Goal: Information Seeking & Learning: Learn about a topic

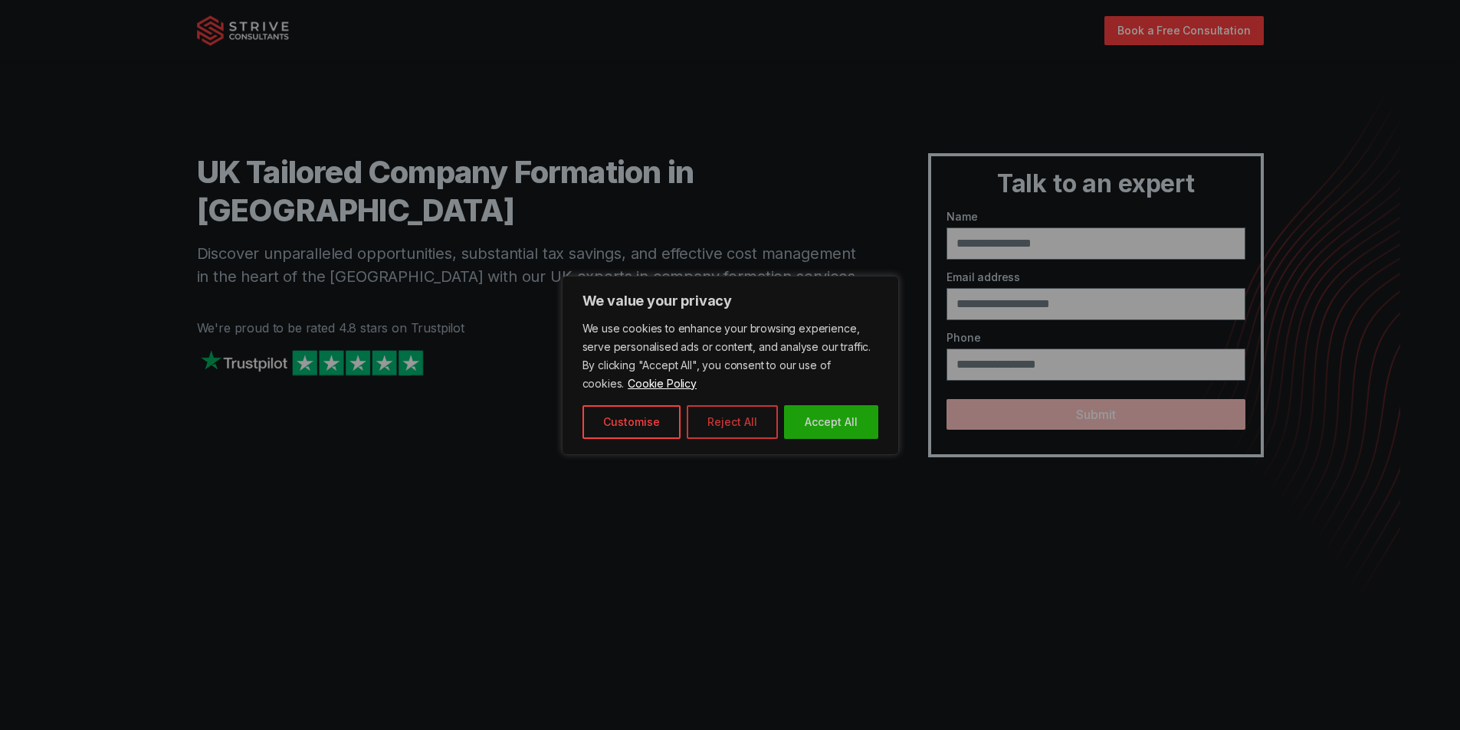
click at [711, 421] on button "Reject All" at bounding box center [731, 422] width 91 height 34
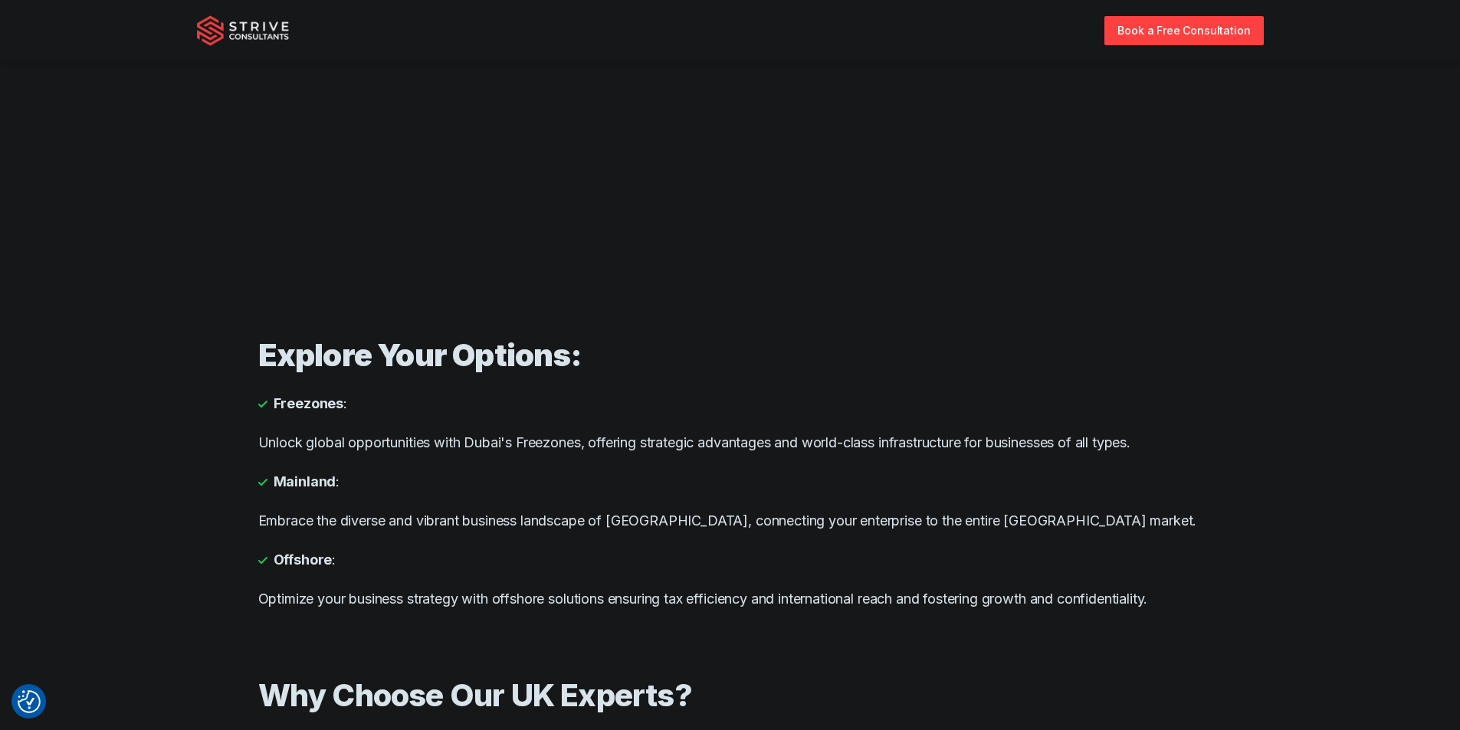
scroll to position [766, 0]
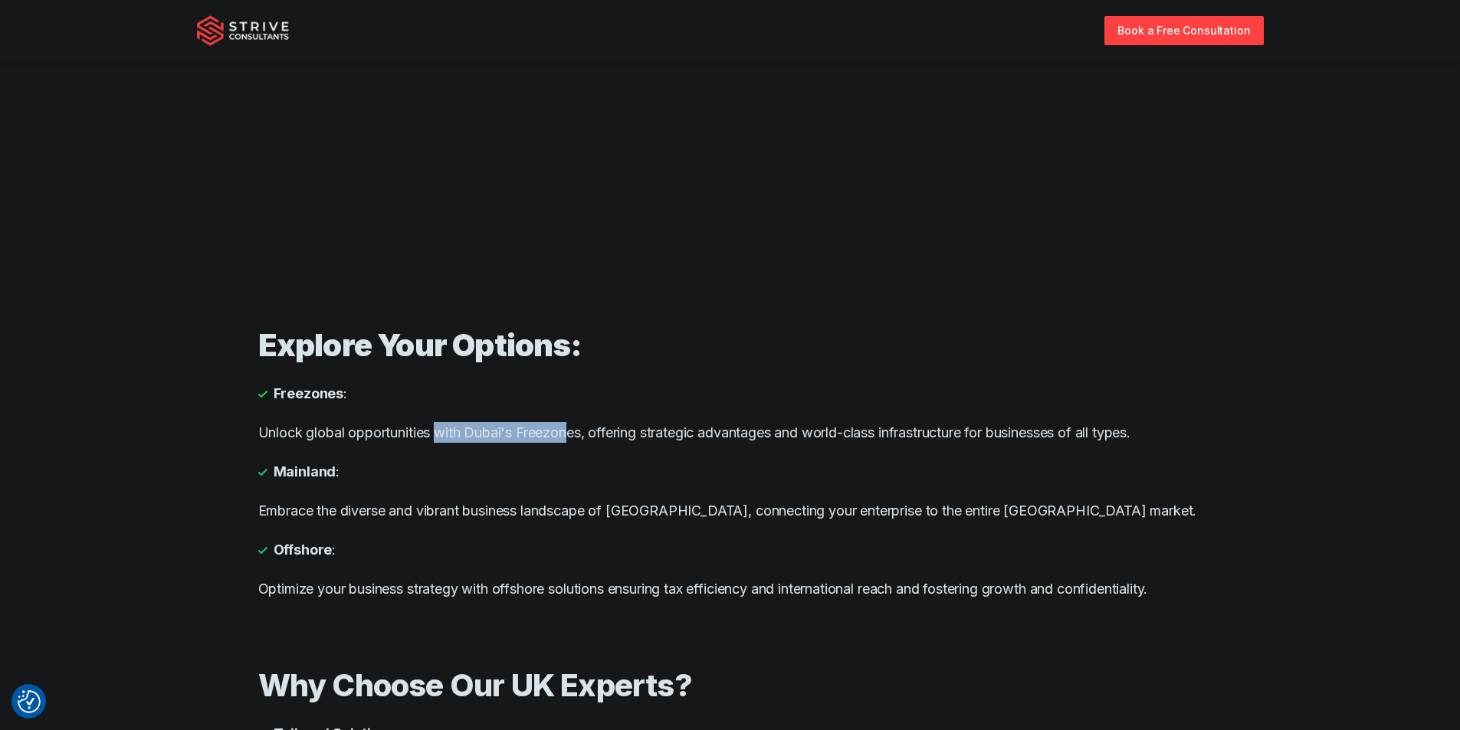
drag, startPoint x: 438, startPoint y: 441, endPoint x: 572, endPoint y: 439, distance: 133.3
click at [572, 439] on p "Unlock global opportunities with Dubai's Freezones, offering strategic advantag…" at bounding box center [730, 432] width 944 height 21
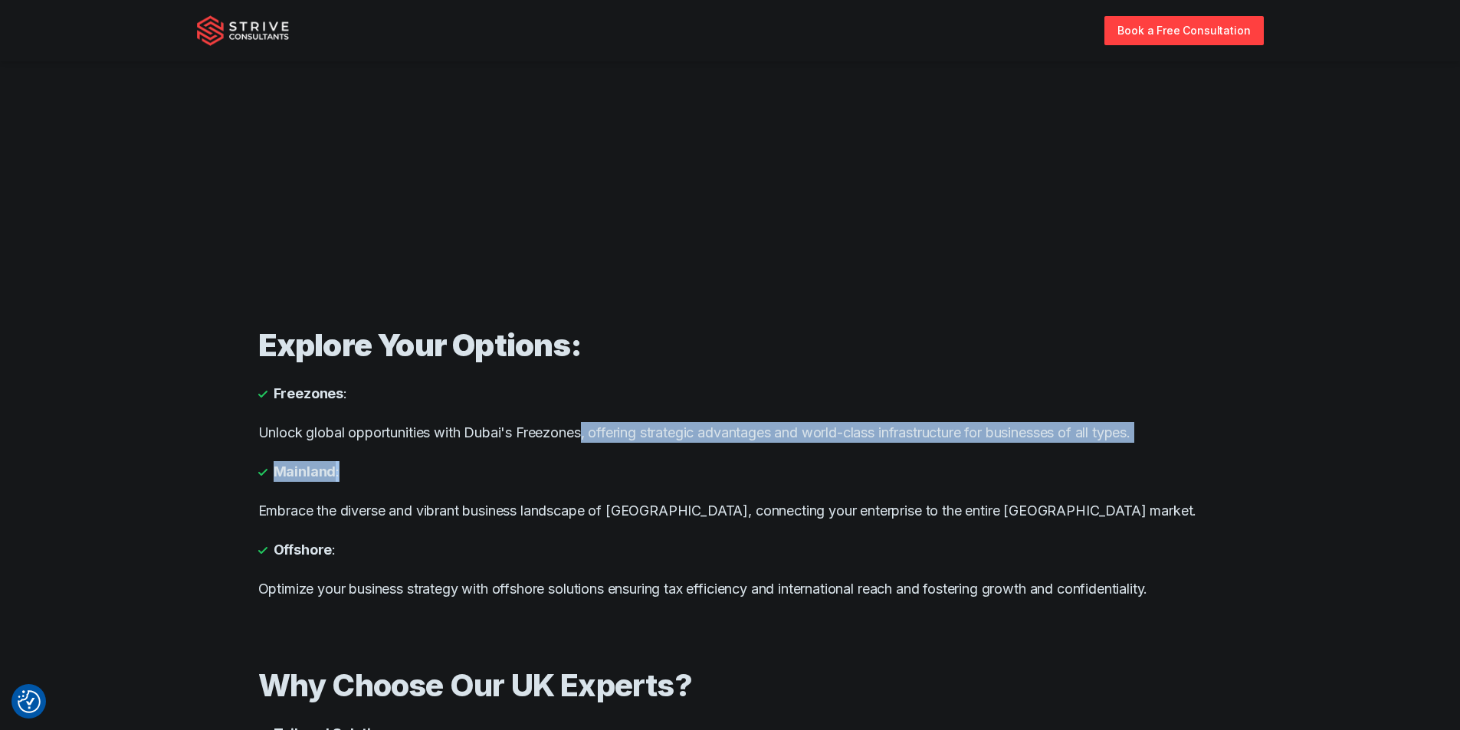
drag, startPoint x: 587, startPoint y: 437, endPoint x: 1122, endPoint y: 447, distance: 535.6
click at [1122, 447] on div "Explore Your Options: Freezones : Unlock global opportunities with Dubai's Free…" at bounding box center [730, 463] width 944 height 340
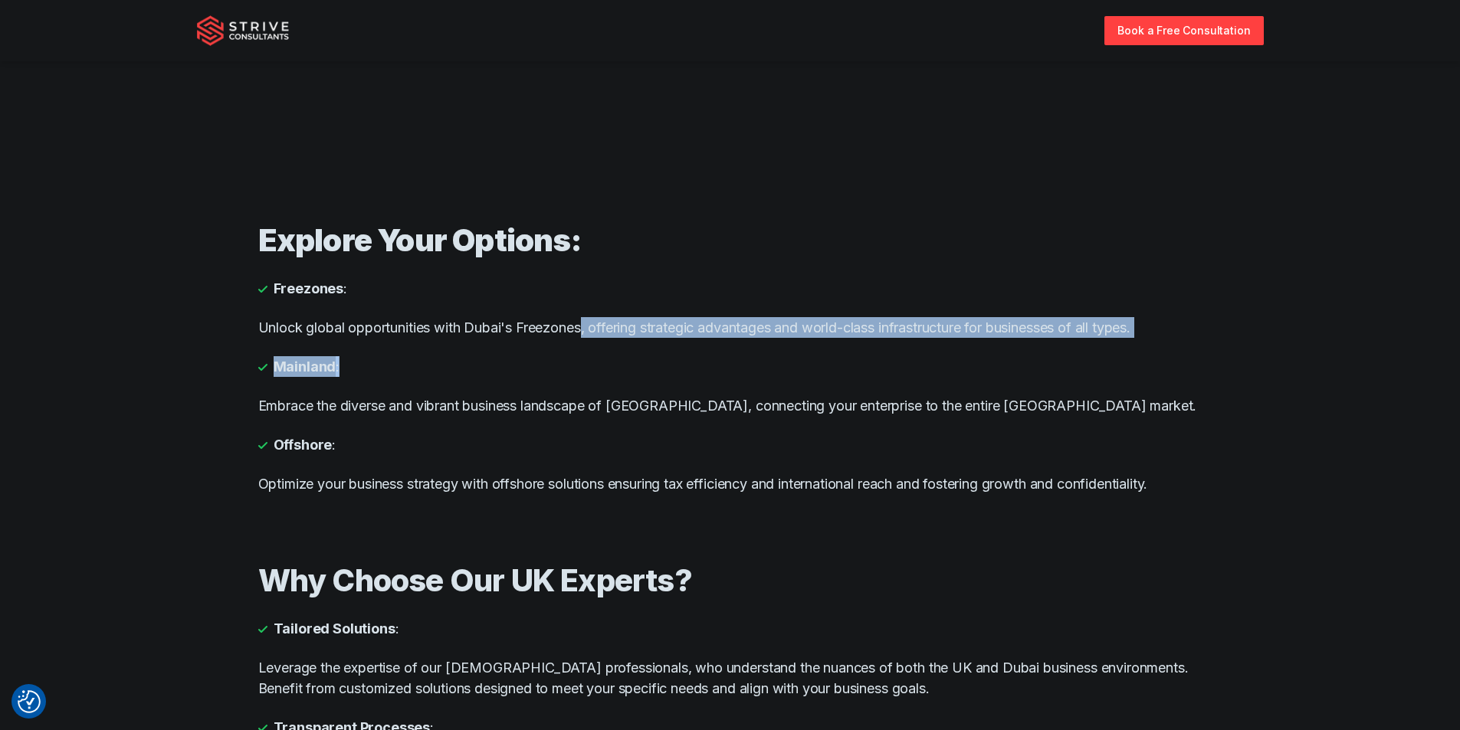
scroll to position [919, 0]
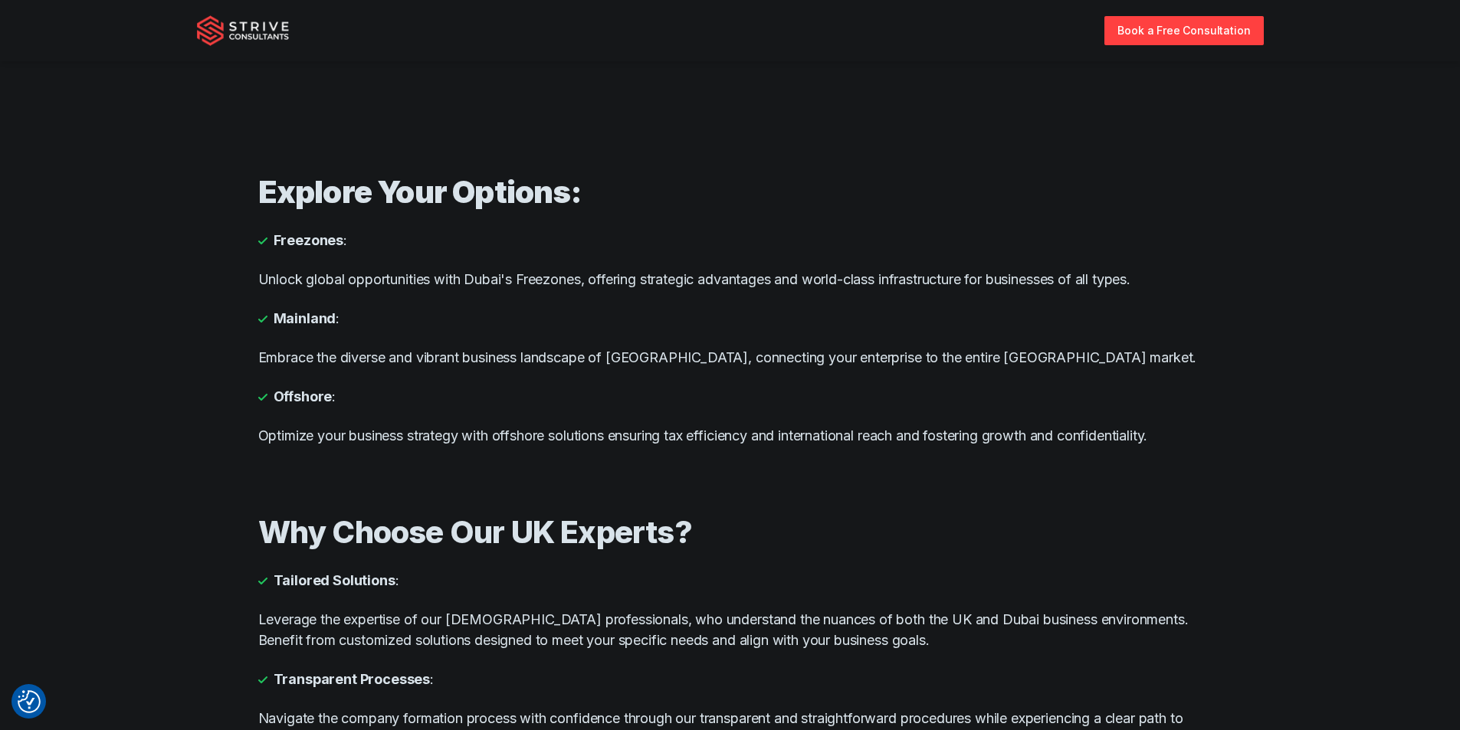
click at [479, 365] on p "Embrace the diverse and vibrant business landscape of [GEOGRAPHIC_DATA], connec…" at bounding box center [730, 357] width 944 height 21
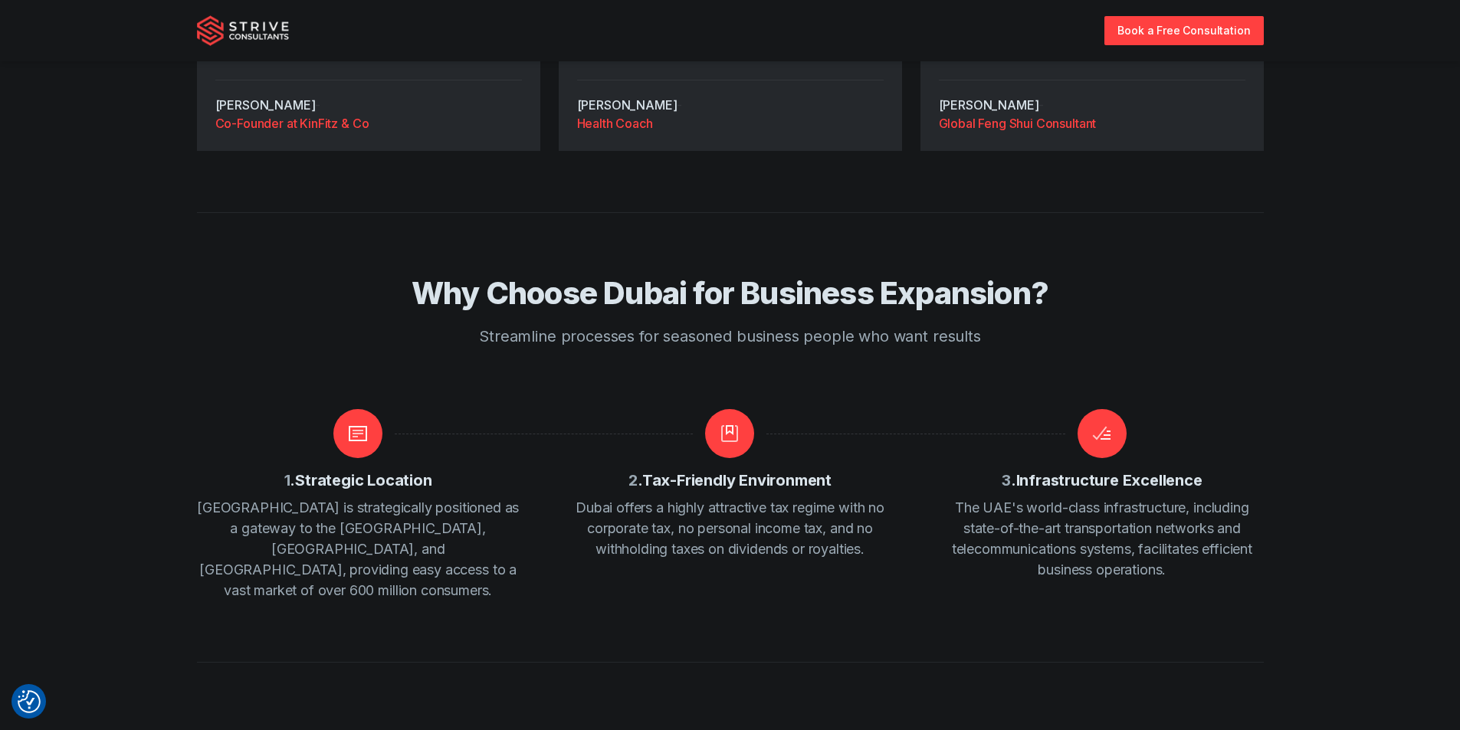
scroll to position [2605, 0]
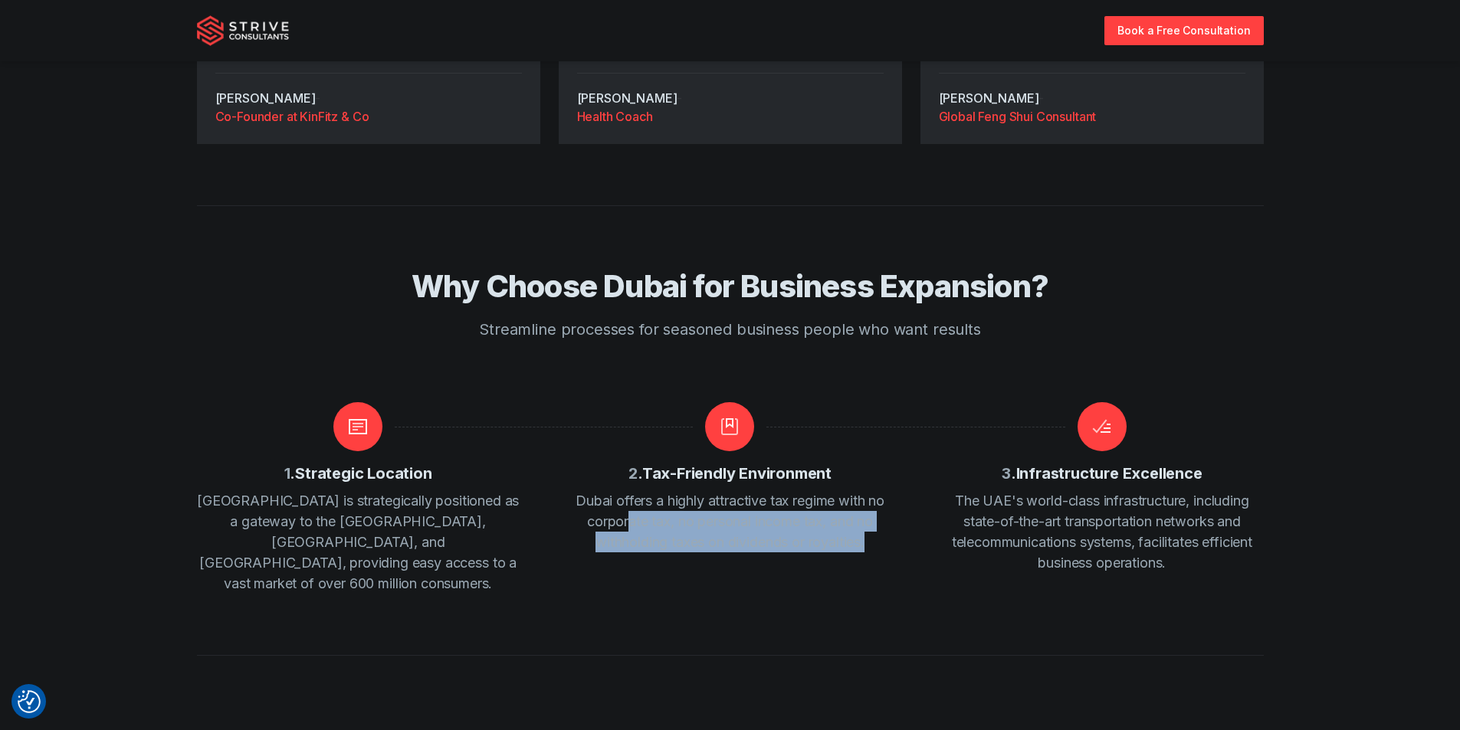
drag, startPoint x: 629, startPoint y: 501, endPoint x: 877, endPoint y: 528, distance: 248.9
click at [877, 528] on p "Dubai offers a highly attractive tax regime with no corporate tax, no personal …" at bounding box center [730, 521] width 323 height 62
drag, startPoint x: 877, startPoint y: 528, endPoint x: 696, endPoint y: 503, distance: 182.5
click at [696, 503] on p "Dubai offers a highly attractive tax regime with no corporate tax, no personal …" at bounding box center [730, 521] width 323 height 62
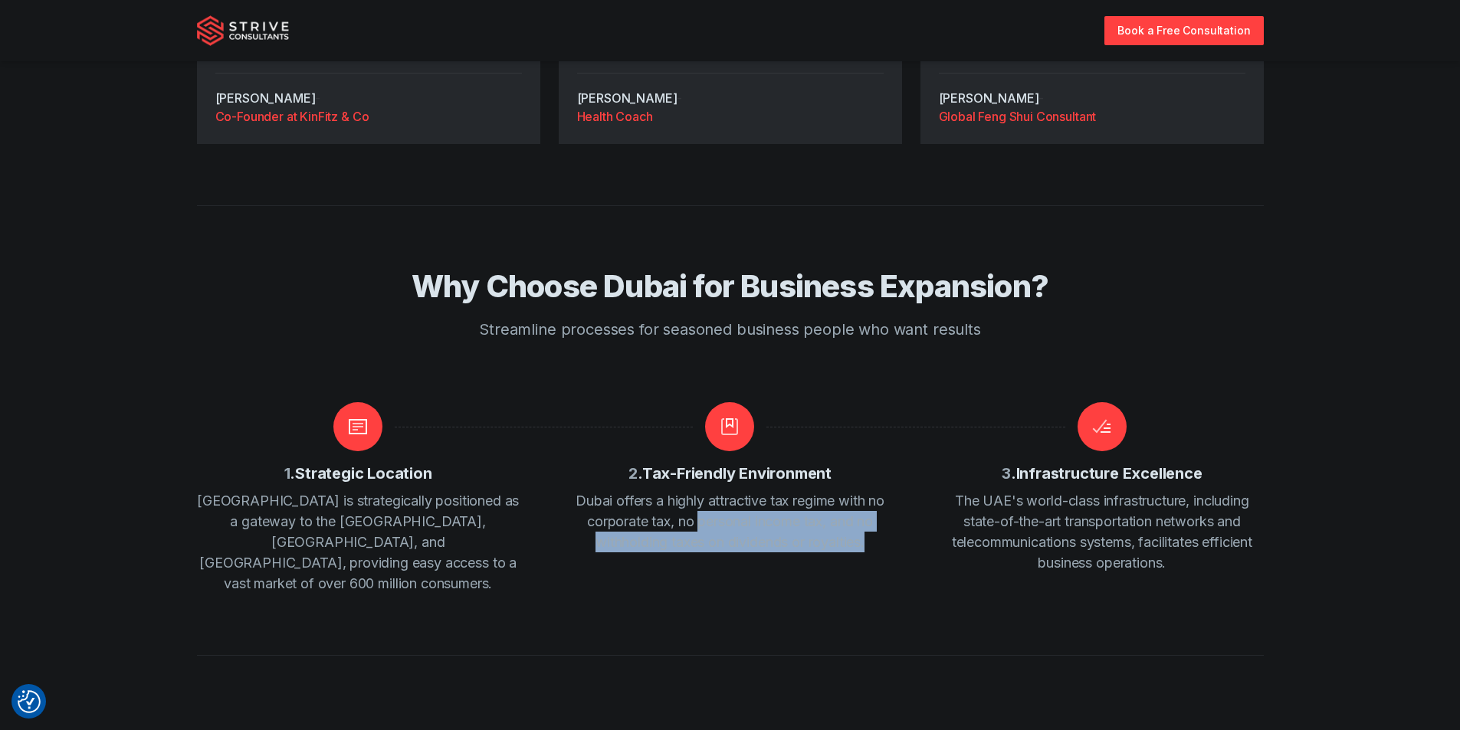
click at [696, 503] on p "Dubai offers a highly attractive tax regime with no corporate tax, no personal …" at bounding box center [730, 521] width 323 height 62
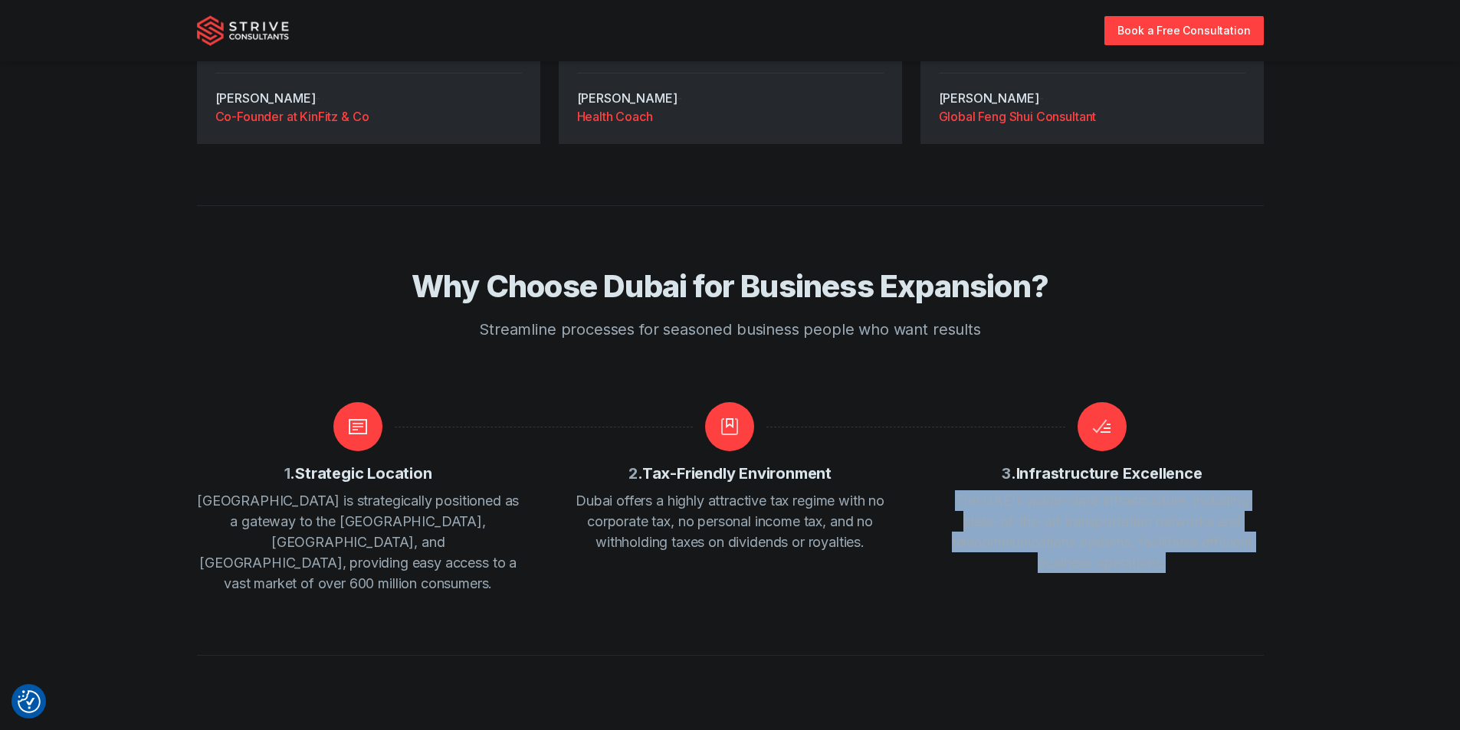
drag, startPoint x: 952, startPoint y: 483, endPoint x: 1181, endPoint y: 542, distance: 236.0
click at [1181, 542] on p "The UAE's world-class infrastructure, including state-of-the-art transportation…" at bounding box center [1101, 531] width 323 height 83
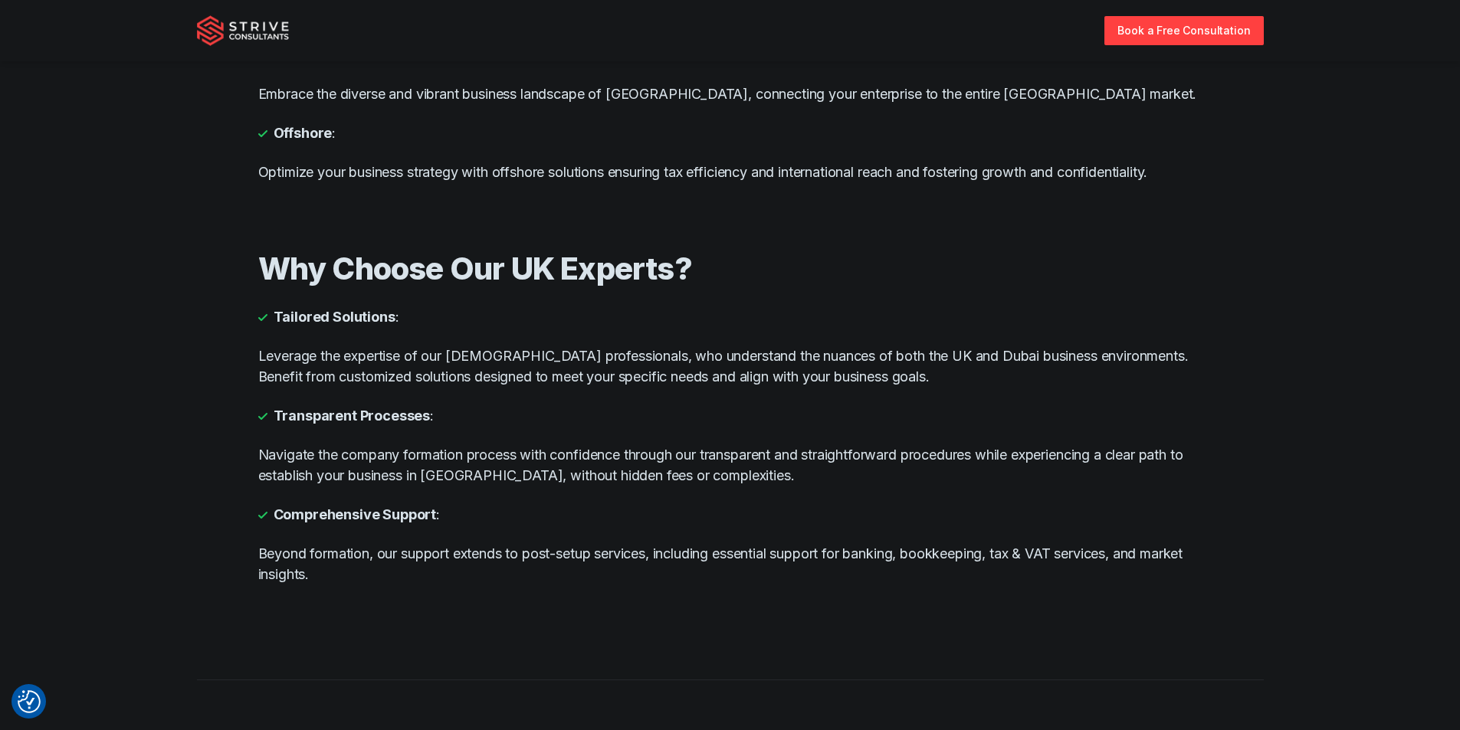
scroll to position [0, 0]
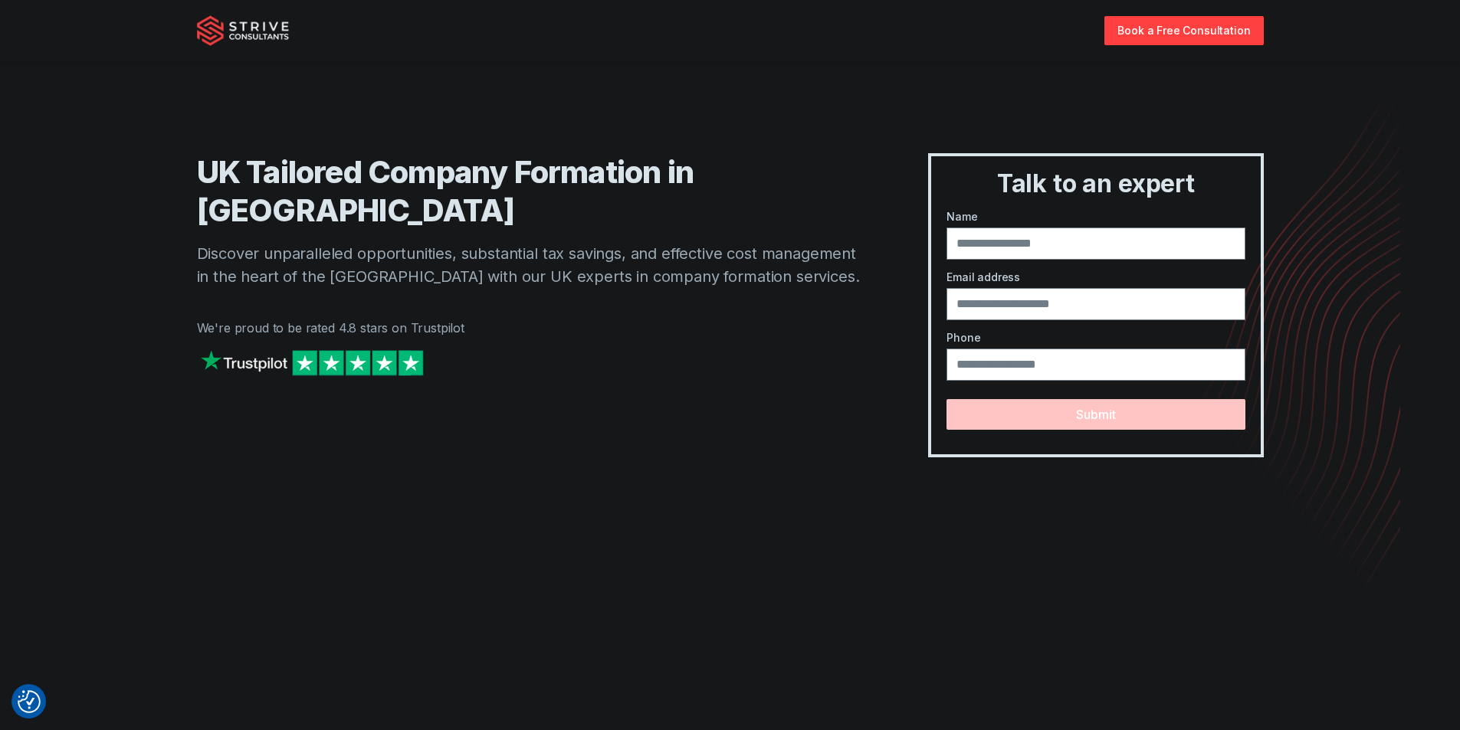
drag, startPoint x: 926, startPoint y: 517, endPoint x: 782, endPoint y: 280, distance: 276.7
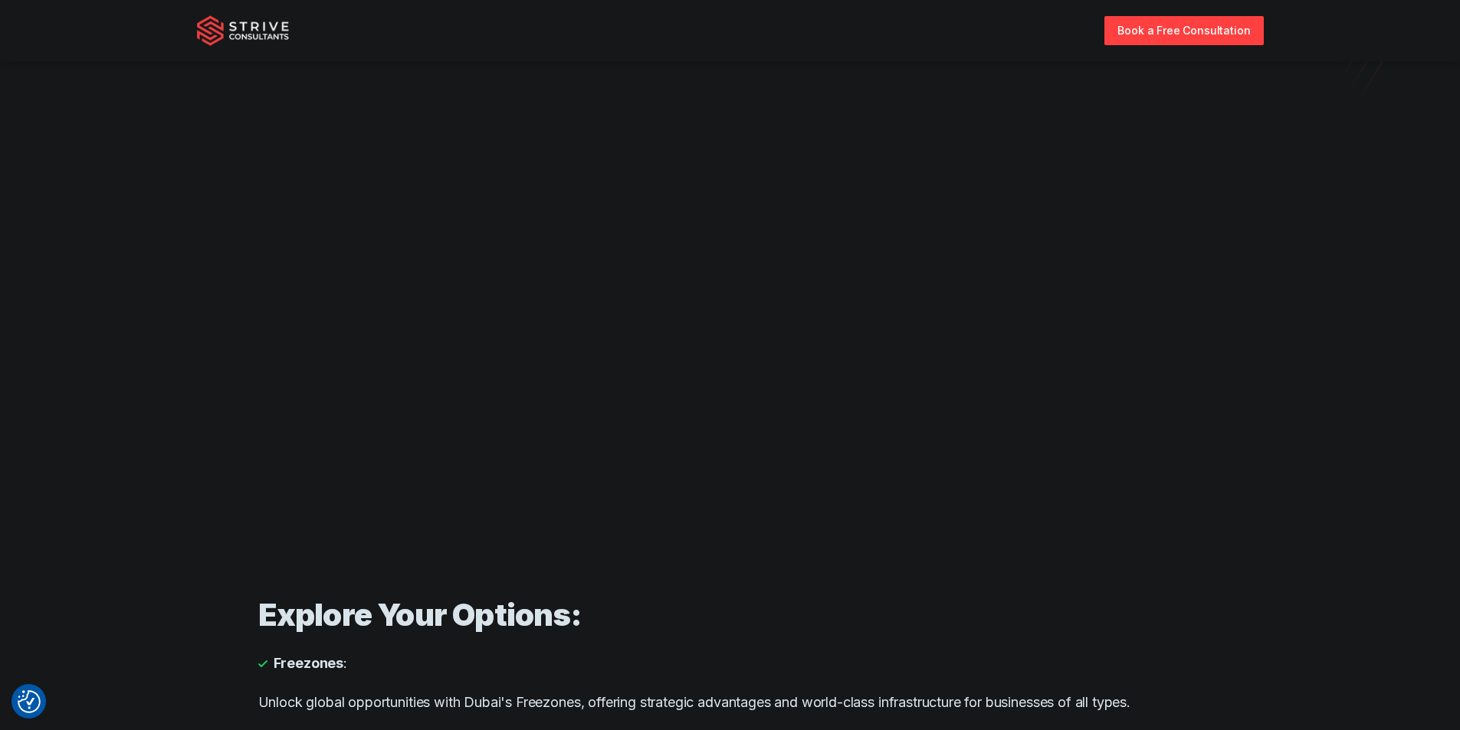
scroll to position [536, 0]
